Goal: Navigation & Orientation: Find specific page/section

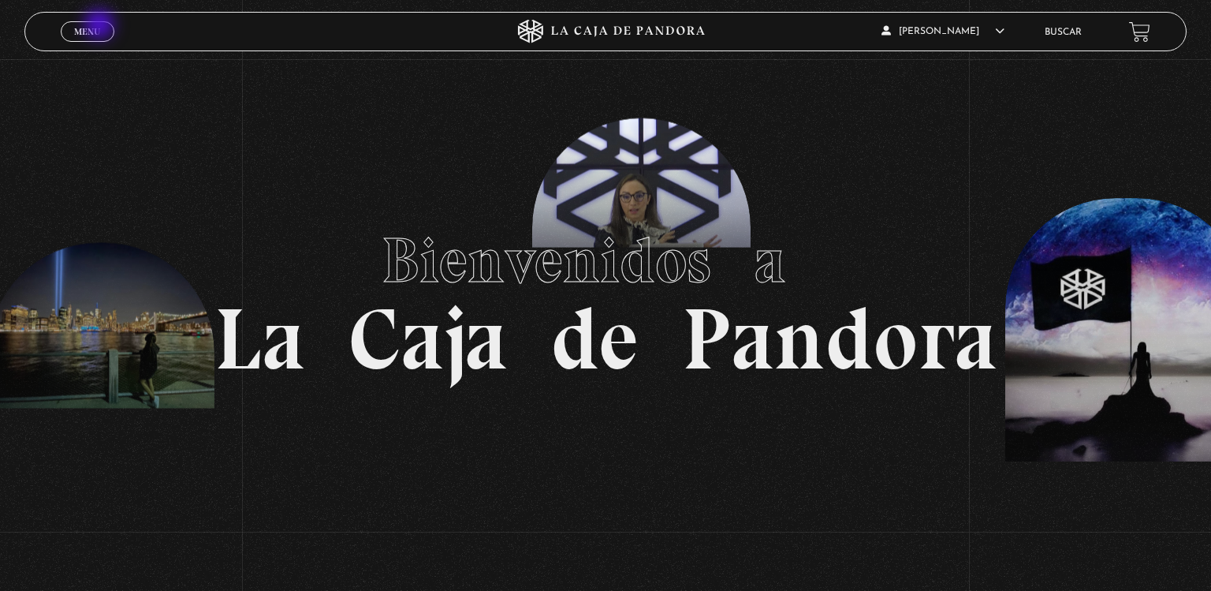
click at [100, 27] on span "Menu" at bounding box center [87, 31] width 26 height 9
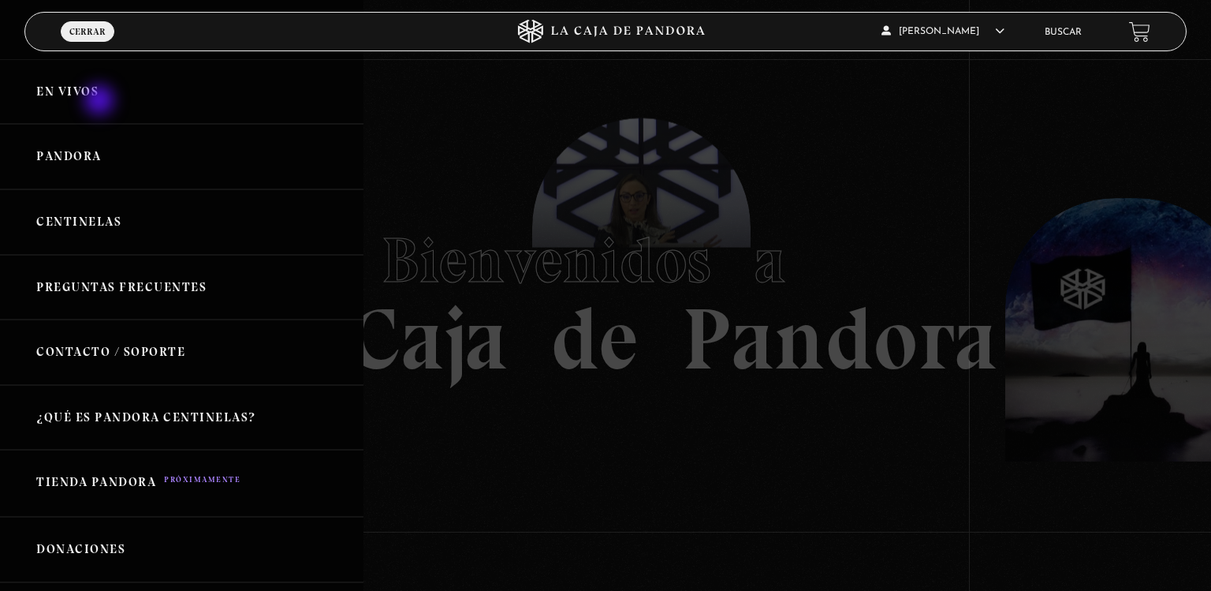
click at [101, 102] on link "En vivos" at bounding box center [181, 91] width 363 height 65
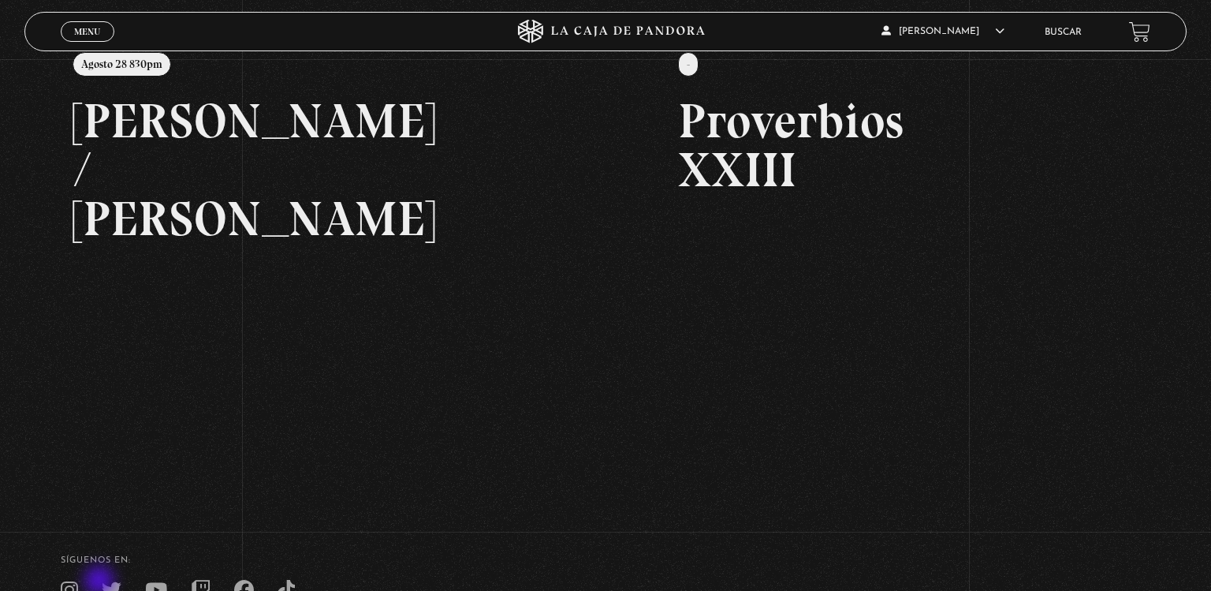
scroll to position [228, 0]
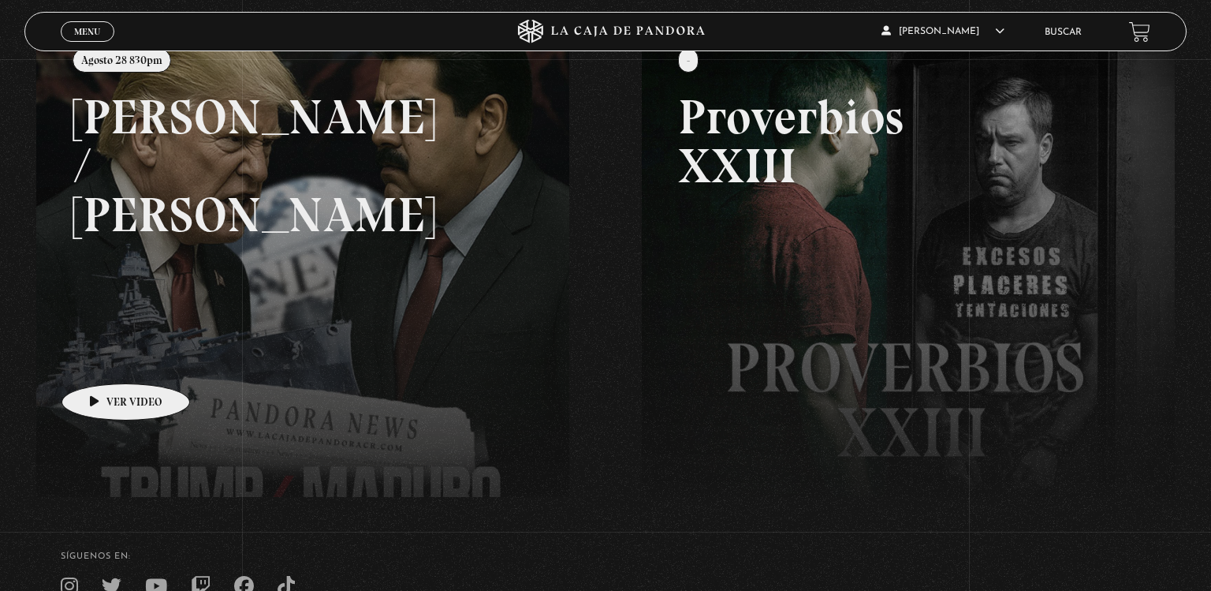
click at [101, 360] on link at bounding box center [641, 319] width 1211 height 591
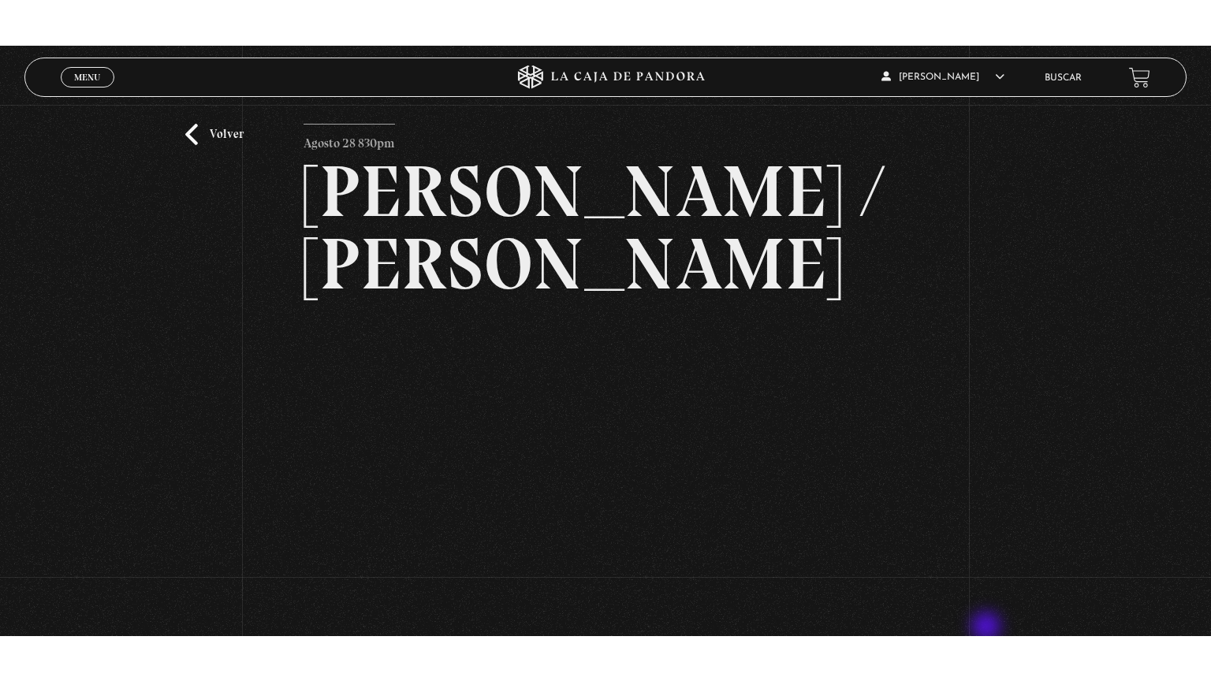
scroll to position [44, 0]
